Goal: Transaction & Acquisition: Purchase product/service

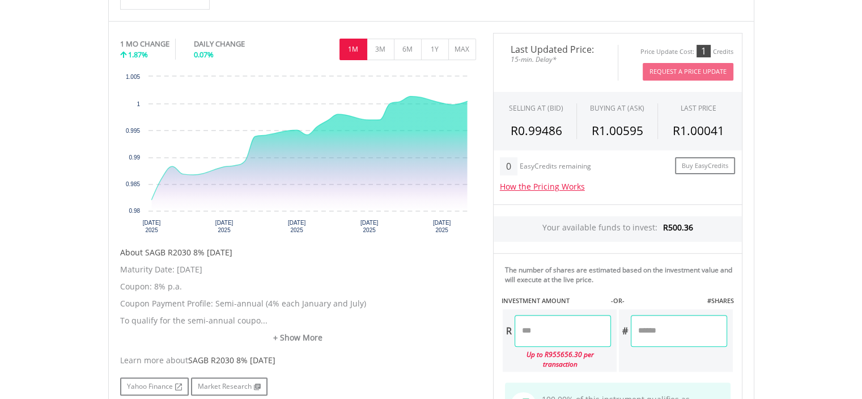
scroll to position [303, 0]
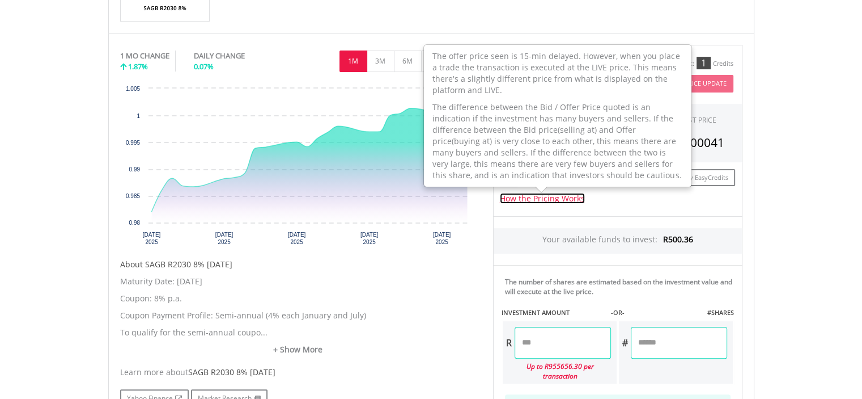
click at [560, 198] on link "How the Pricing Works" at bounding box center [542, 198] width 85 height 11
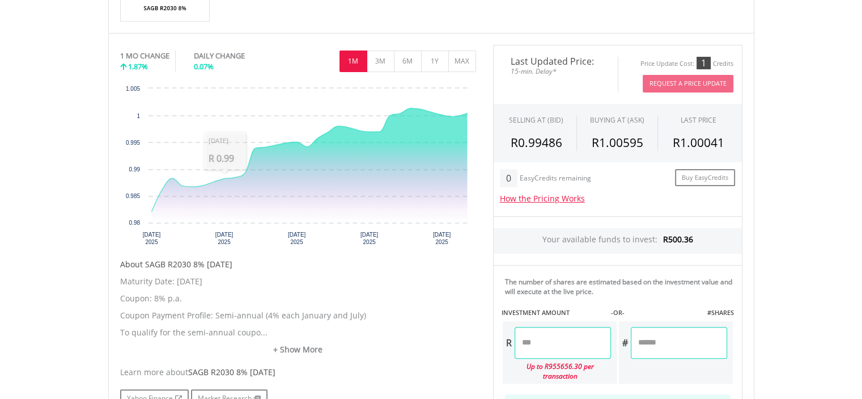
click at [36, 224] on body "My Investments Invest Now New Listings Sell My Recurring Investments Pending Or…" at bounding box center [431, 201] width 862 height 1008
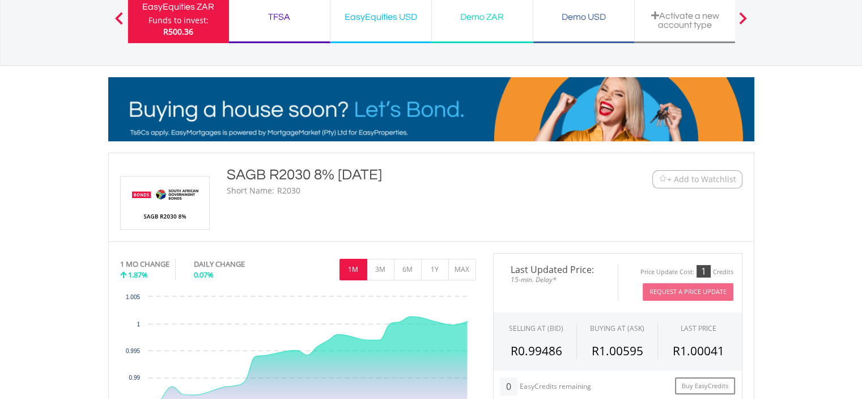
scroll to position [0, 0]
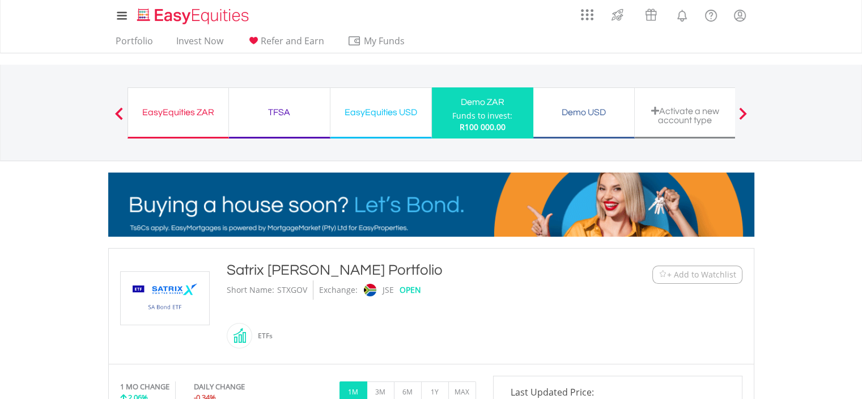
click at [289, 113] on div "TFSA" at bounding box center [279, 112] width 87 height 16
click at [118, 113] on span at bounding box center [119, 113] width 8 height 12
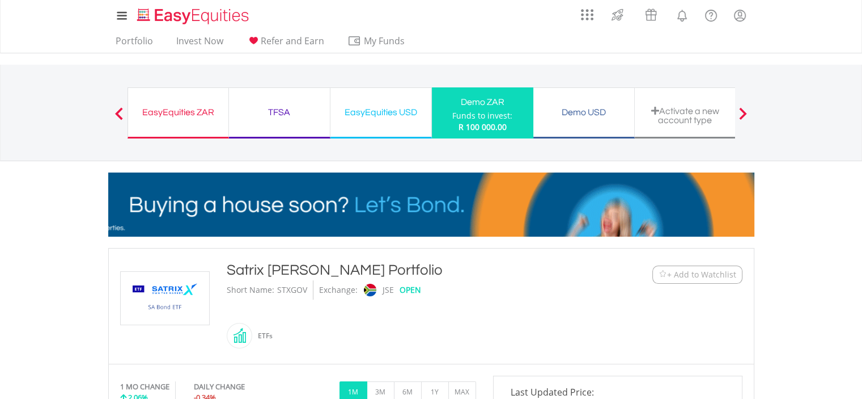
click at [284, 104] on div "TFSA" at bounding box center [279, 112] width 87 height 16
